Goal: Task Accomplishment & Management: Manage account settings

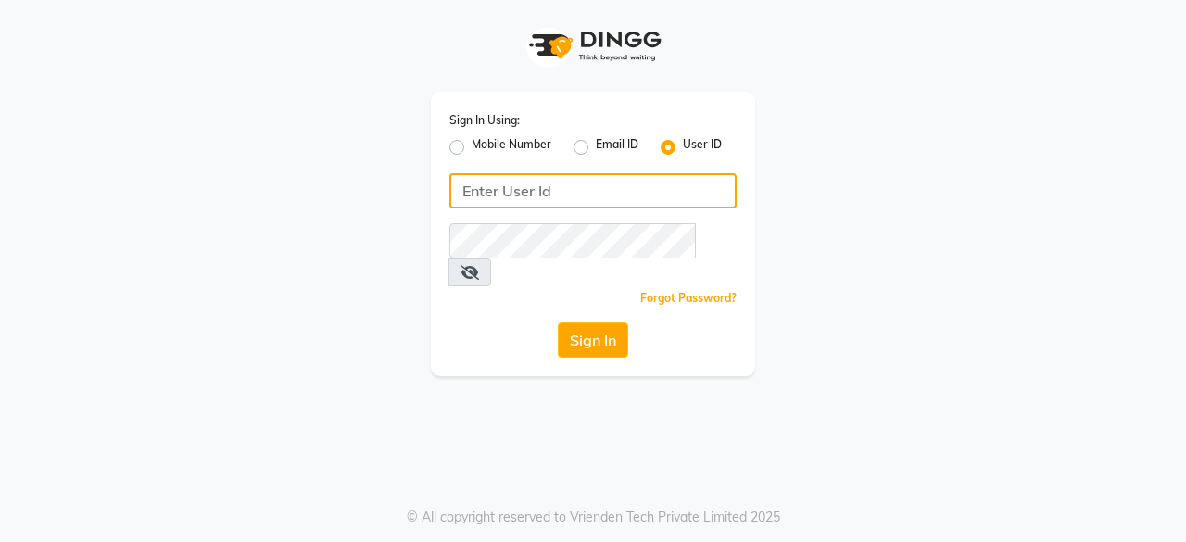
click at [542, 190] on input "Username" at bounding box center [592, 190] width 287 height 35
type input "e1976-18"
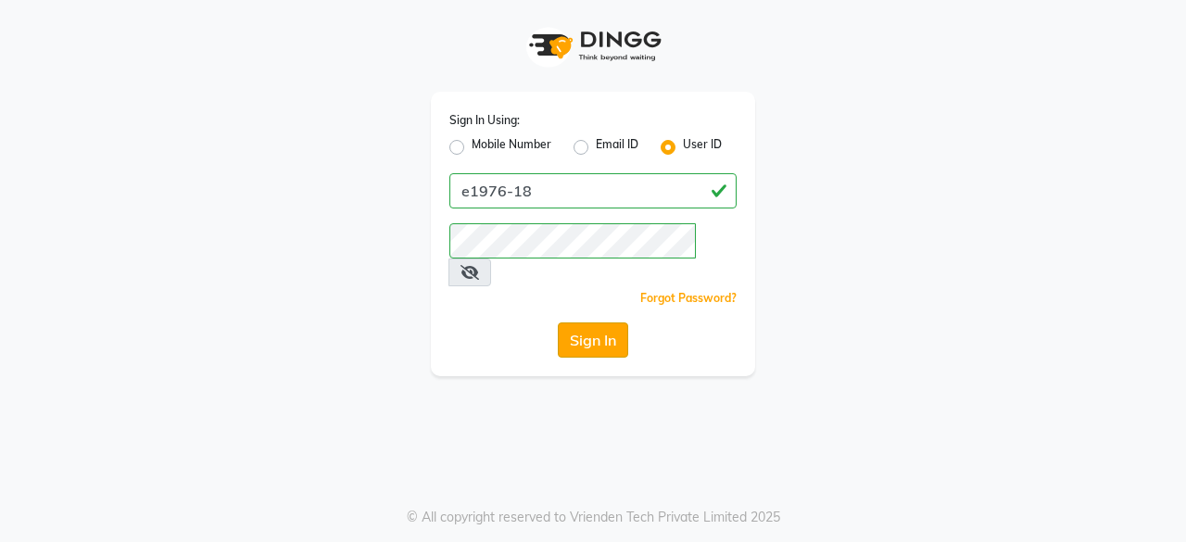
click at [594, 322] on button "Sign In" at bounding box center [593, 339] width 70 height 35
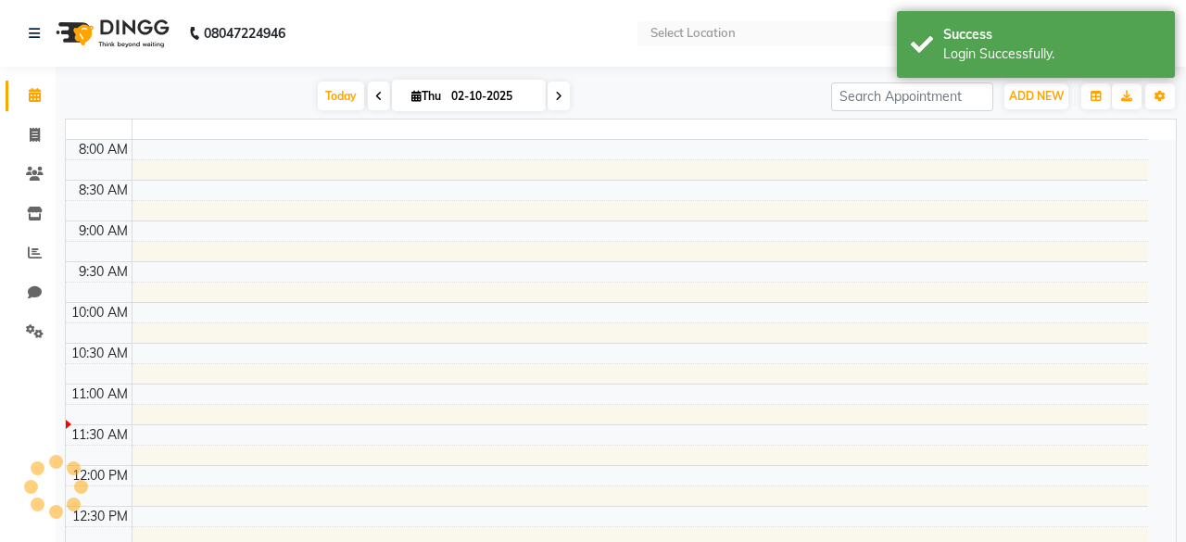
select select "en"
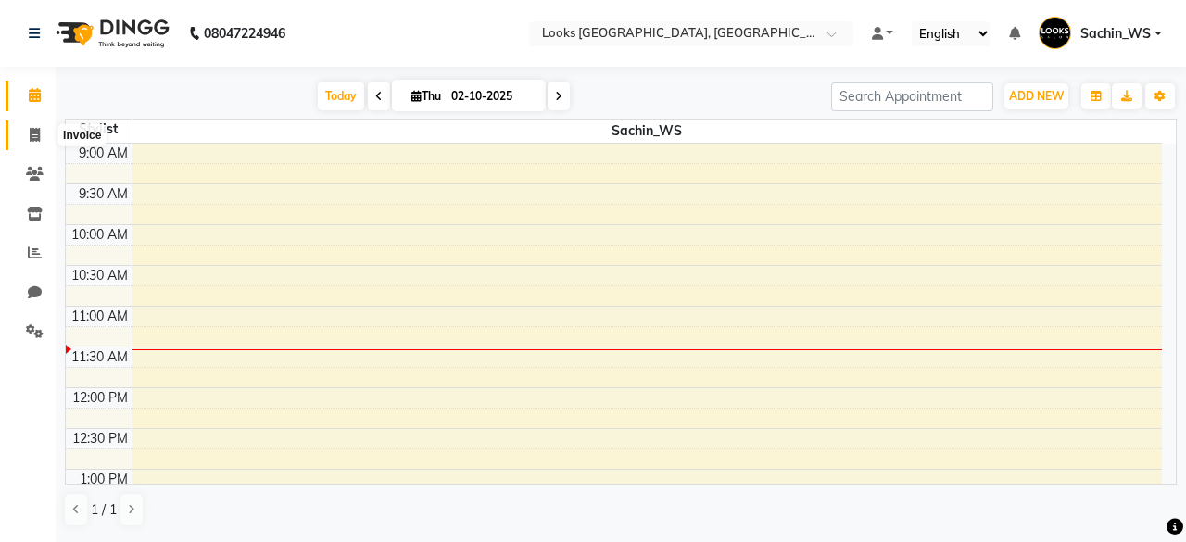
click at [41, 125] on span at bounding box center [35, 135] width 32 height 21
select select "4718"
select select "service"
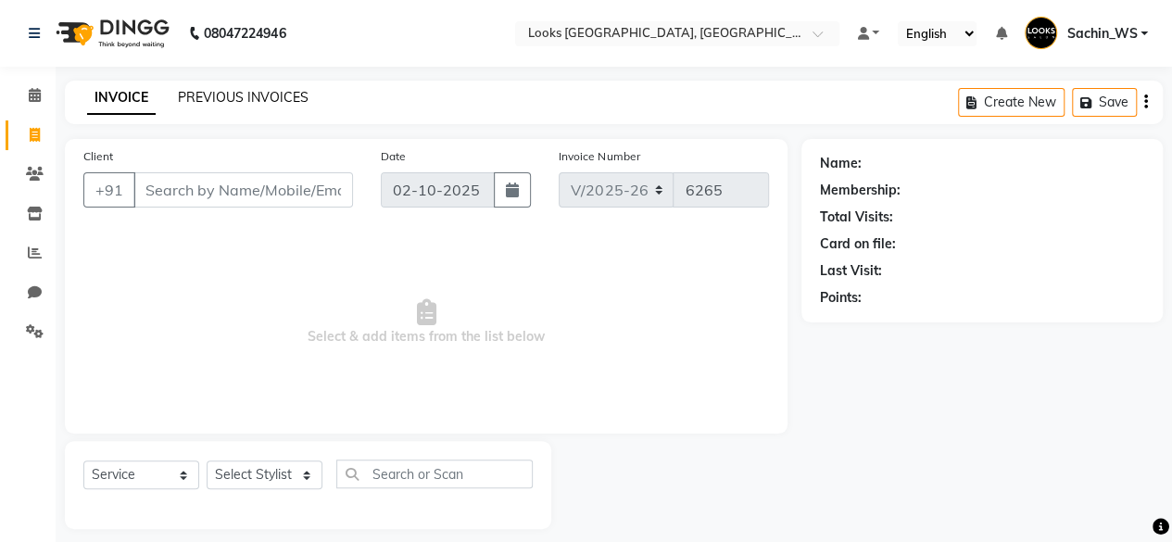
click at [228, 95] on link "PREVIOUS INVOICES" at bounding box center [243, 97] width 131 height 17
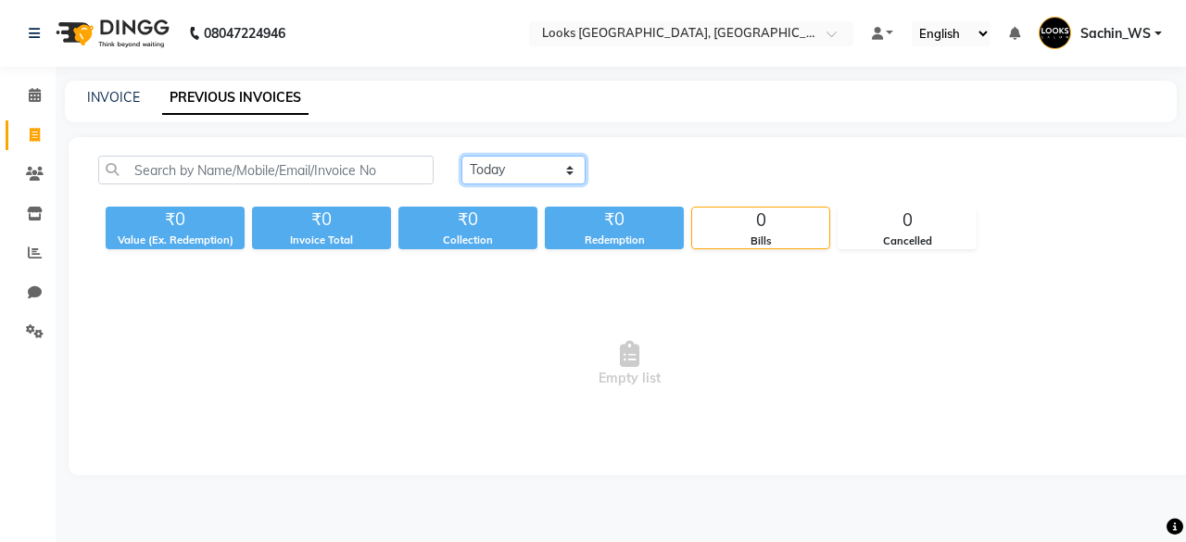
drag, startPoint x: 504, startPoint y: 171, endPoint x: 513, endPoint y: 213, distance: 42.7
click at [513, 213] on div "[DATE] [DATE] Custom Range ₹0 Value (Ex. Redemption) ₹0 Invoice Total ₹0 Collec…" at bounding box center [629, 203] width 1085 height 94
select select "[DATE]"
click at [462, 156] on select "[DATE] [DATE] Custom Range" at bounding box center [524, 170] width 124 height 29
click at [1120, 43] on span "Sachin_WS" at bounding box center [1116, 33] width 70 height 19
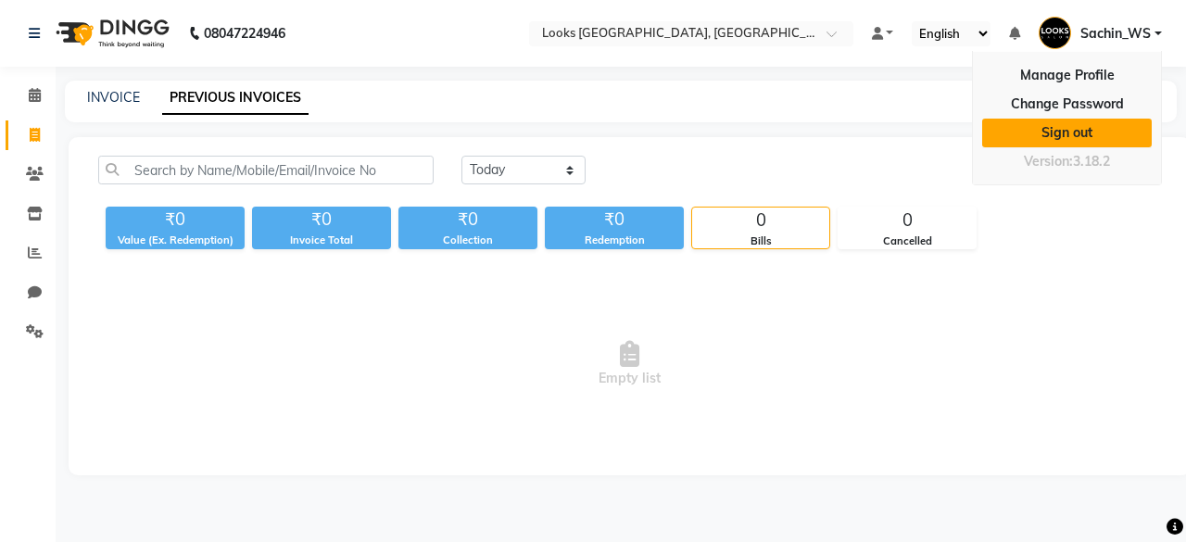
click at [1081, 139] on link "Sign out" at bounding box center [1067, 133] width 170 height 29
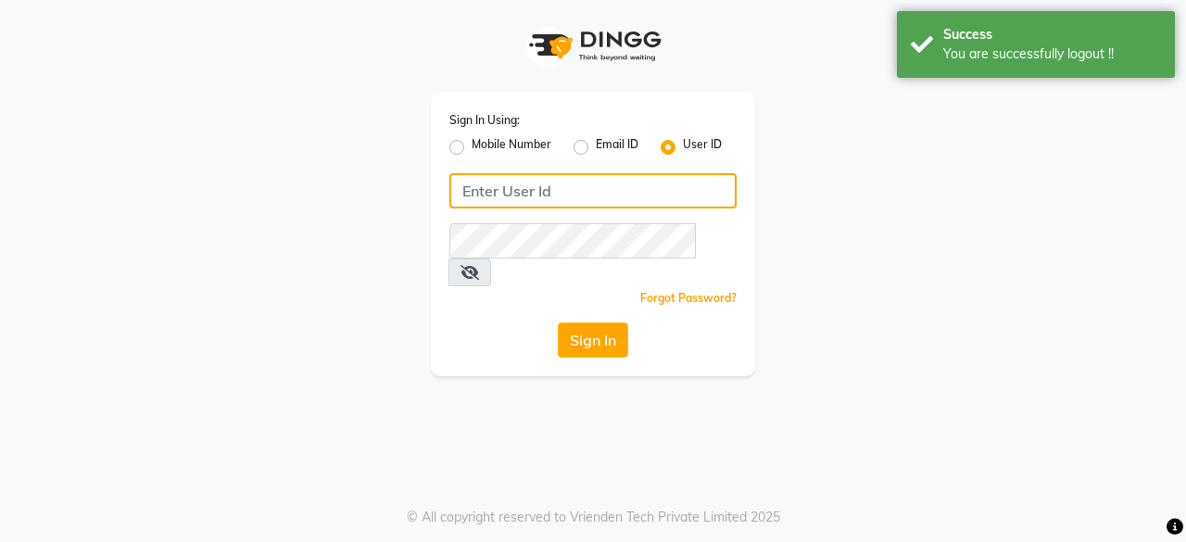
click at [609, 190] on input "Username" at bounding box center [592, 190] width 287 height 35
type input "e1976-01"
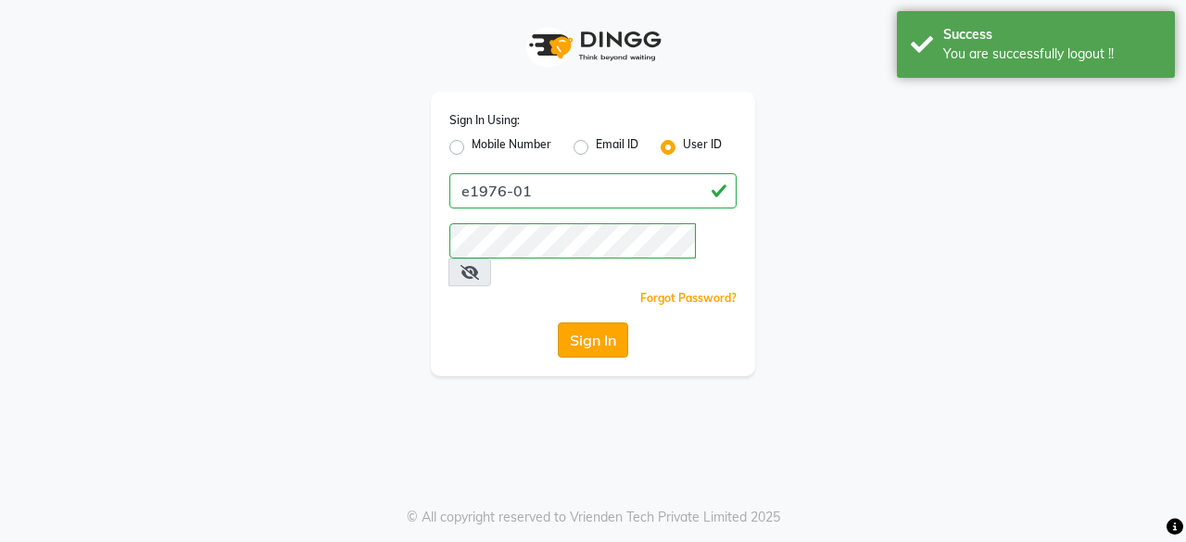
click at [608, 322] on button "Sign In" at bounding box center [593, 339] width 70 height 35
